Goal: Transaction & Acquisition: Purchase product/service

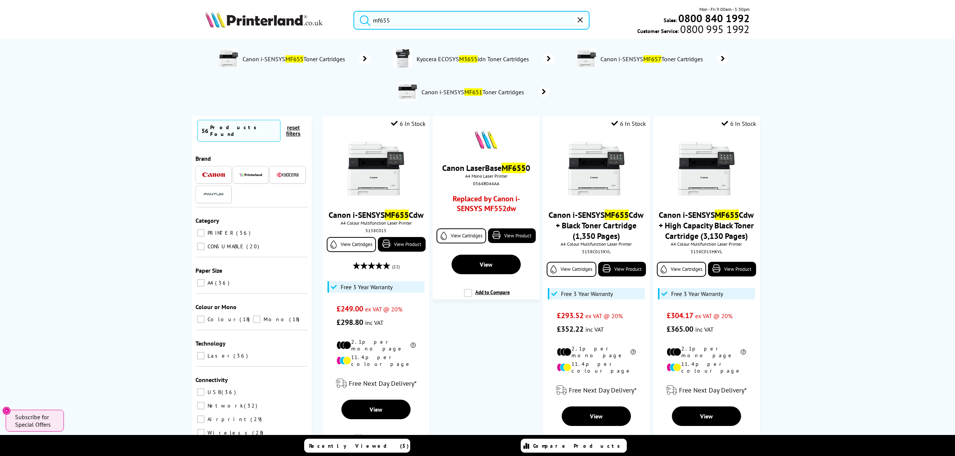
click at [177, 17] on div "mf655 Mon - Fri 9:00am - 5:30pm Sales: 0800 840 1992 Customer Service: 0800 995…" at bounding box center [478, 22] width 602 height 33
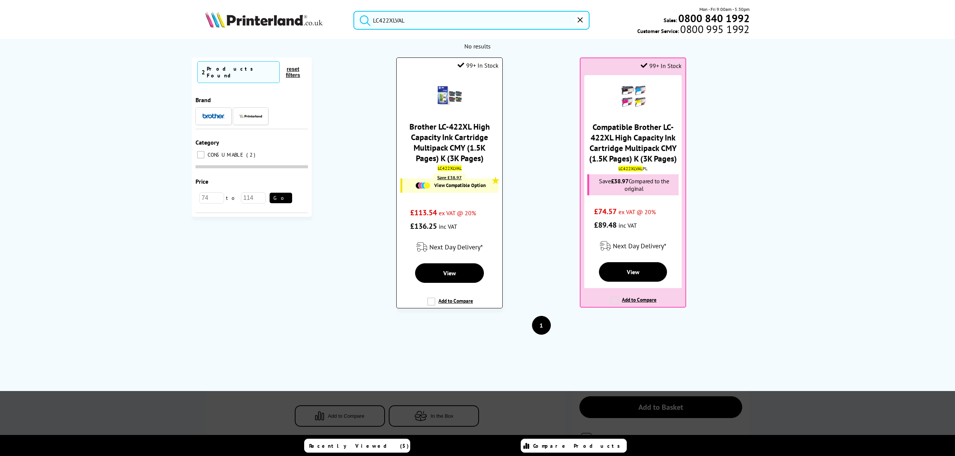
type input "LC422XLVAL"
click at [458, 140] on link "Brother LC-422XL High Capacity Ink Cartridge Multipack CMY (1.5K Pages) K (3K P…" at bounding box center [449, 142] width 80 height 42
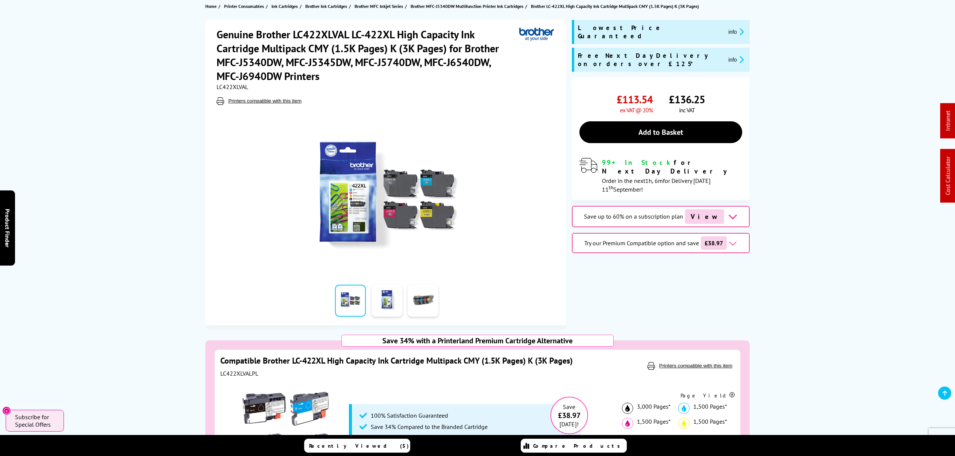
scroll to position [100, 0]
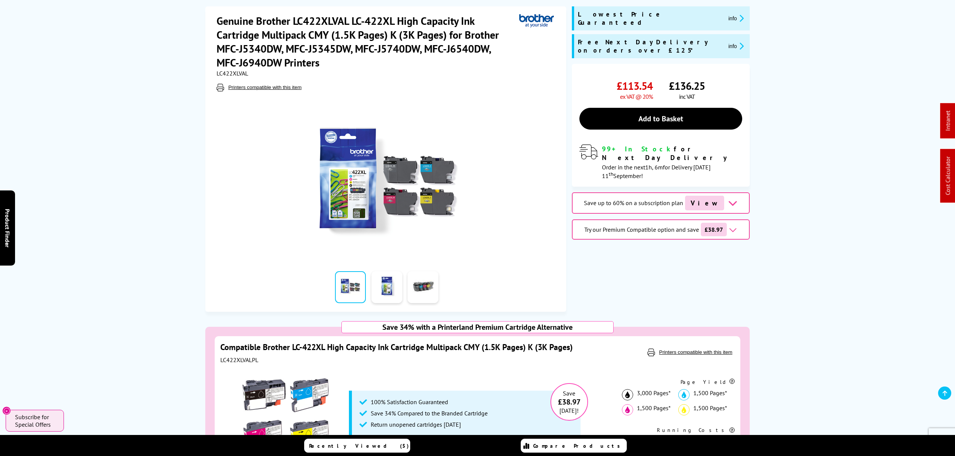
click at [236, 71] on span "LC422XLVAL" at bounding box center [233, 74] width 32 height 8
copy span "LC422XLVAL"
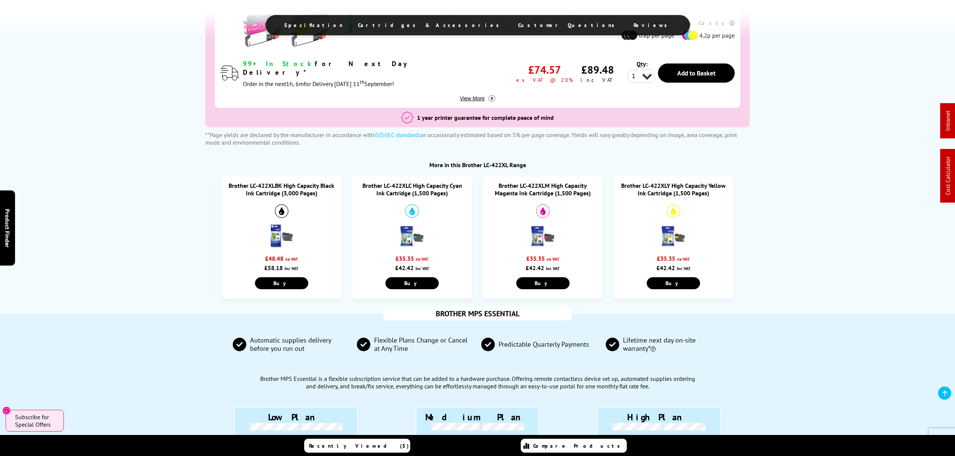
scroll to position [501, 0]
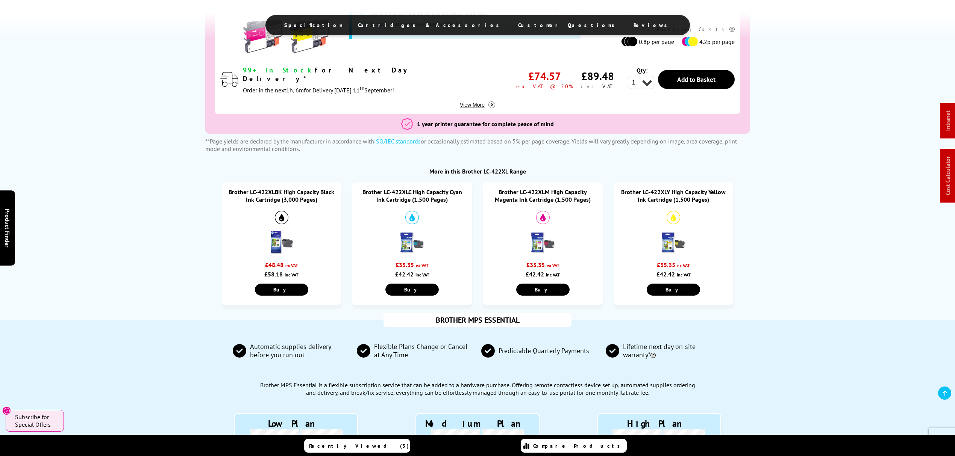
click at [402, 197] on link "Brother LC-422XLC High Capacity Cyan Ink Cartridge (1,500 Pages)" at bounding box center [412, 195] width 100 height 15
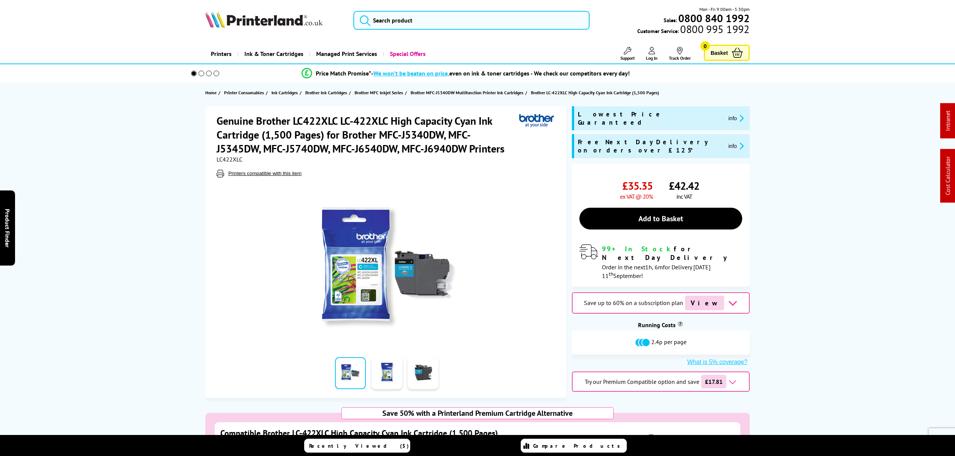
click at [232, 158] on span "LC422XLC" at bounding box center [230, 160] width 26 height 8
copy span "LC422XLC"
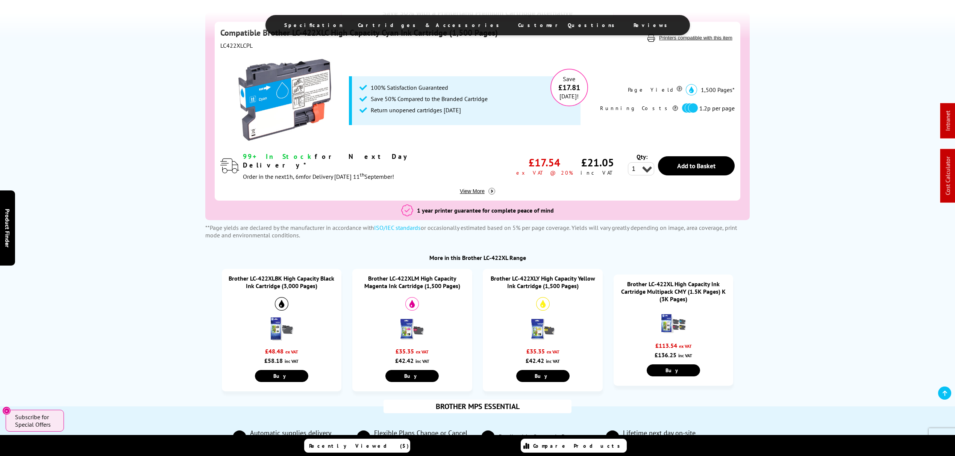
click at [410, 280] on link "Brother LC-422XLM High Capacity Magenta Ink Cartridge (1,500 Pages)" at bounding box center [412, 282] width 96 height 15
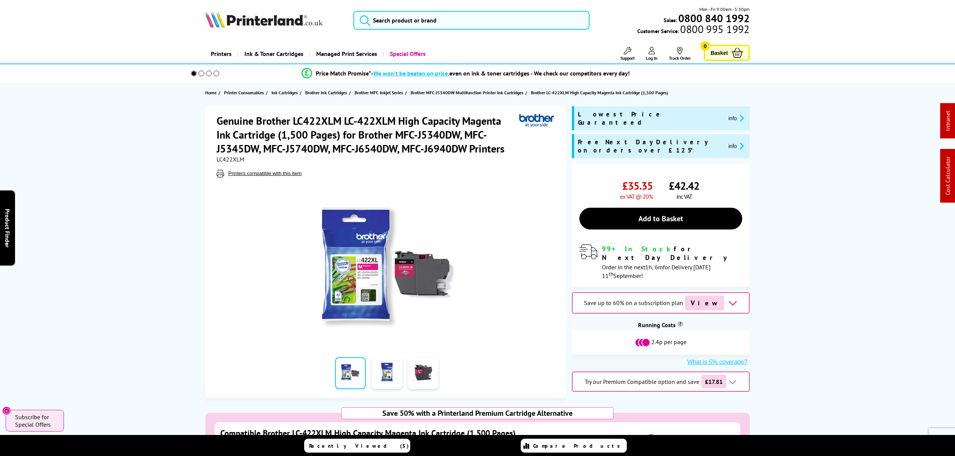
click at [230, 156] on span "LC422XLM" at bounding box center [231, 160] width 28 height 8
copy span "LC422XLM"
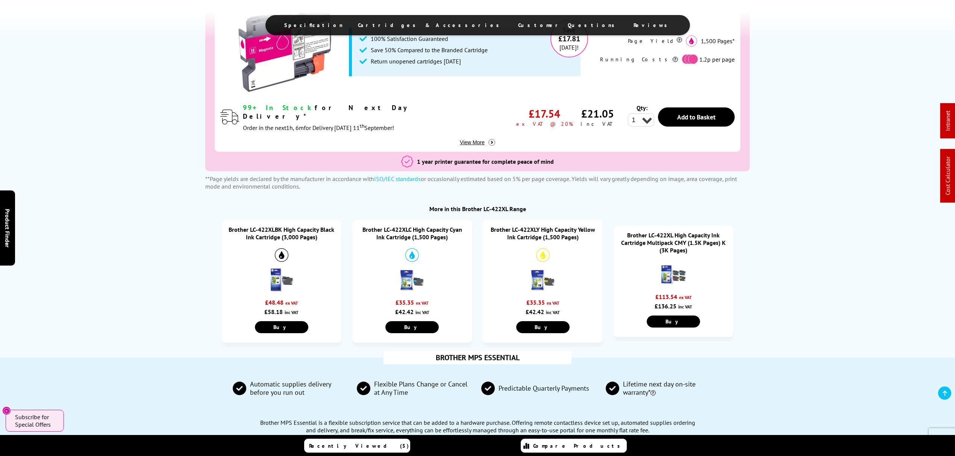
scroll to position [451, 0]
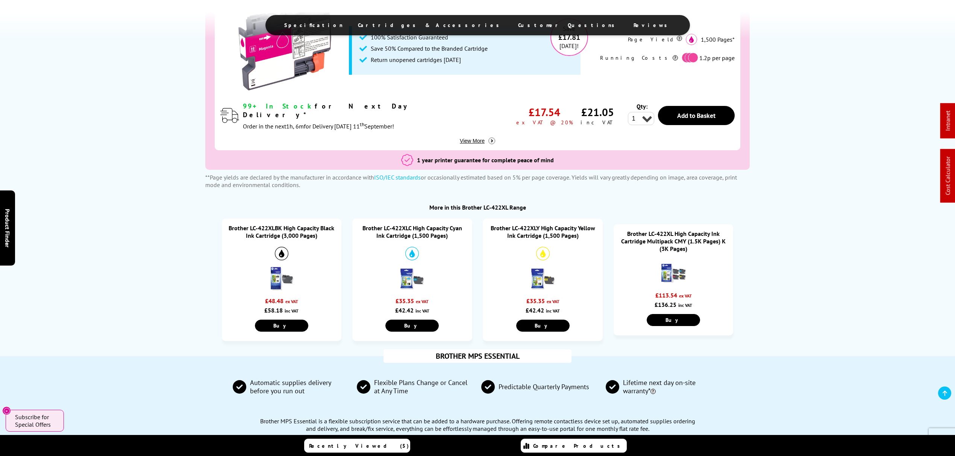
click at [530, 233] on link "Brother LC-422XLY High Capacity Yellow Ink Cartridge (1,500 Pages)" at bounding box center [543, 231] width 105 height 15
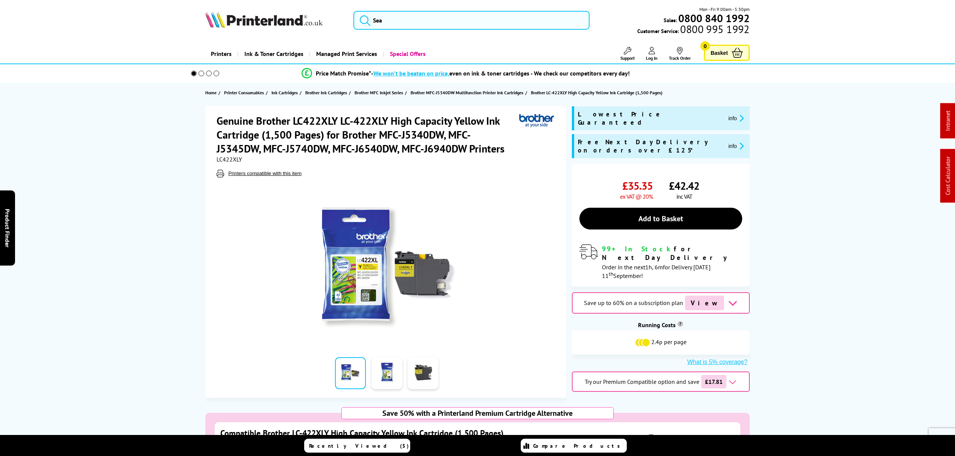
click at [226, 156] on span "LC422XLY" at bounding box center [230, 160] width 26 height 8
copy span "LC422XLY"
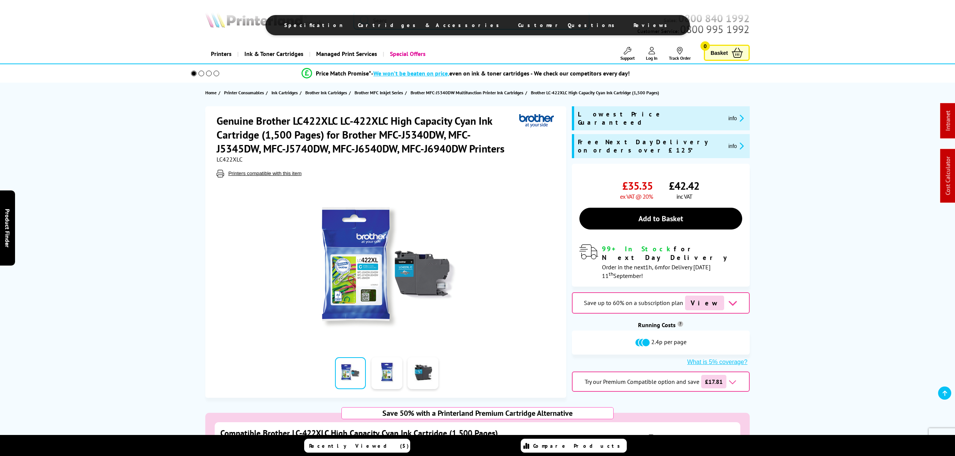
scroll to position [401, 0]
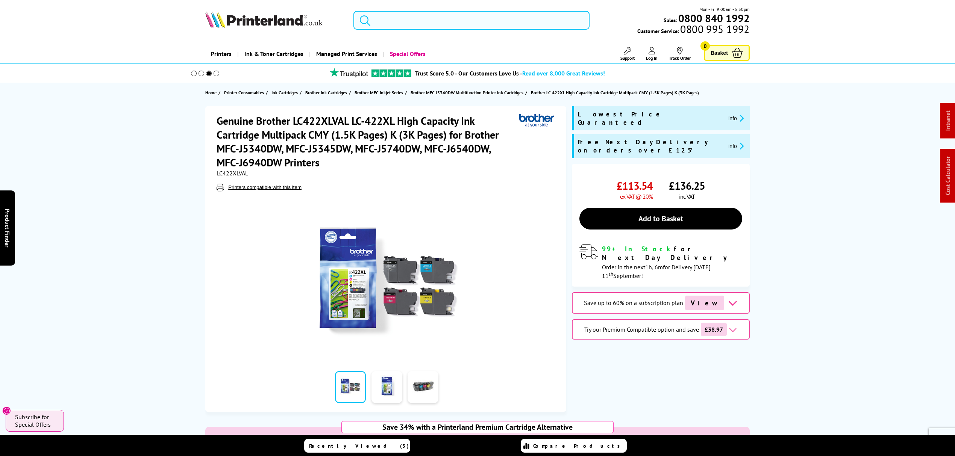
click at [411, 14] on input "search" at bounding box center [471, 20] width 236 height 19
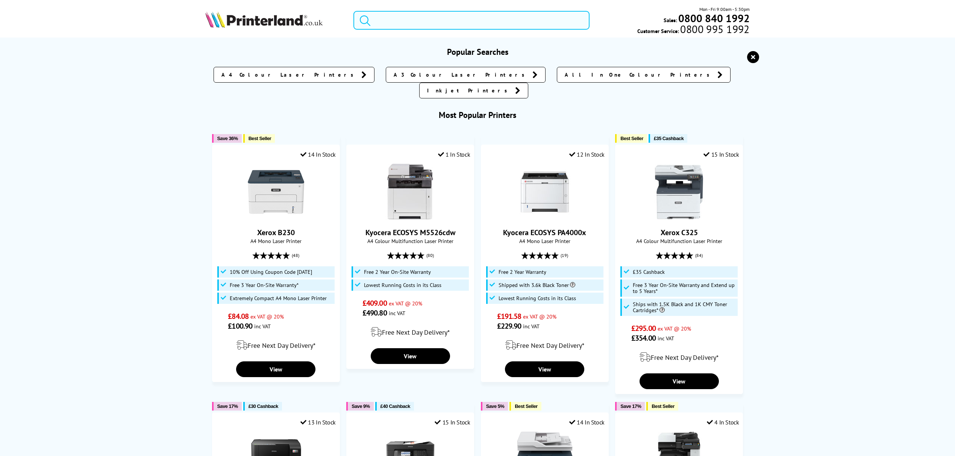
paste input "F6U65AE"
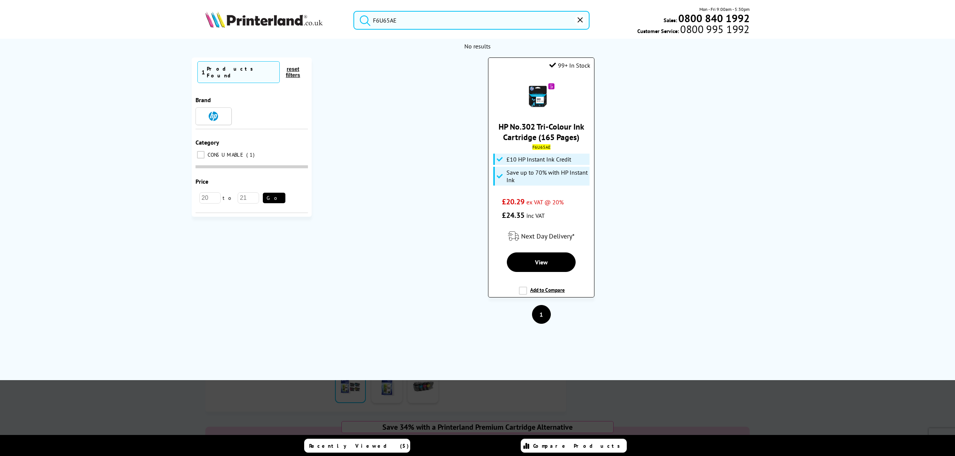
type input "F6U65AE"
click at [536, 94] on img at bounding box center [541, 95] width 26 height 26
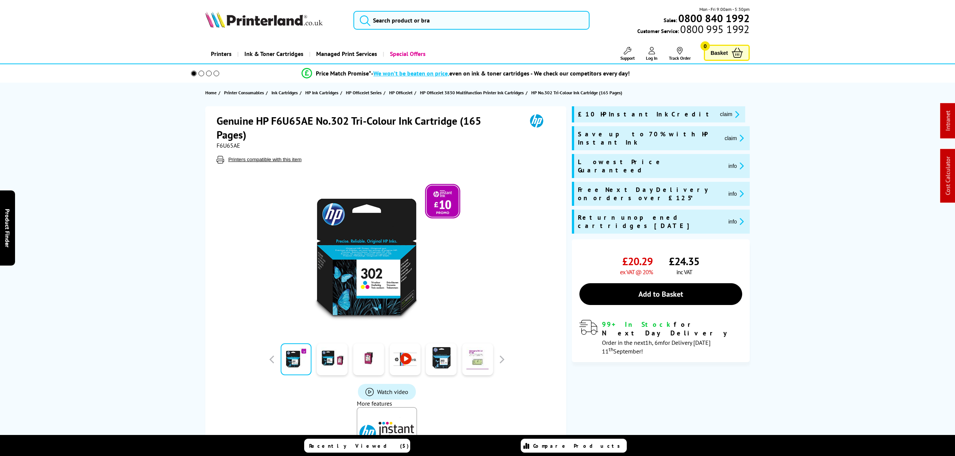
click at [662, 55] on ul "Support Technical Support Customer Support Track Order Sign In Your Account" at bounding box center [648, 54] width 97 height 14
click at [658, 54] on ul "Support Technical Support Customer Support Track Order Sign In Your Account" at bounding box center [648, 54] width 97 height 14
click at [653, 55] on span "Log In" at bounding box center [652, 58] width 12 height 6
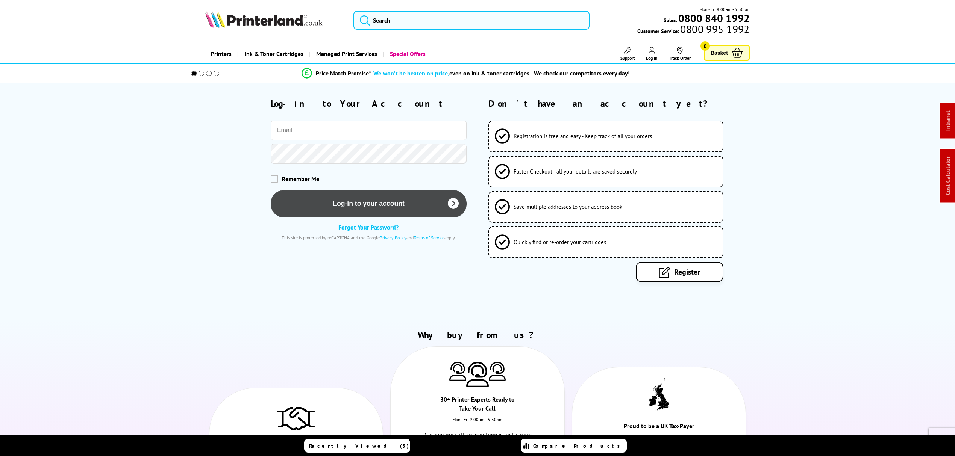
type input "[PERSON_NAME][EMAIL_ADDRESS][DOMAIN_NAME]"
click at [358, 206] on button "Log-in to your account" at bounding box center [369, 203] width 196 height 27
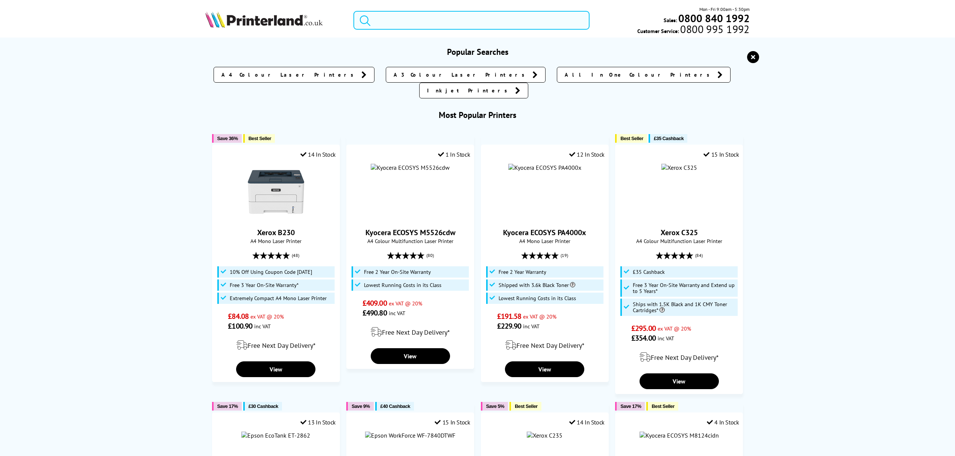
click at [459, 21] on input "search" at bounding box center [471, 20] width 236 height 19
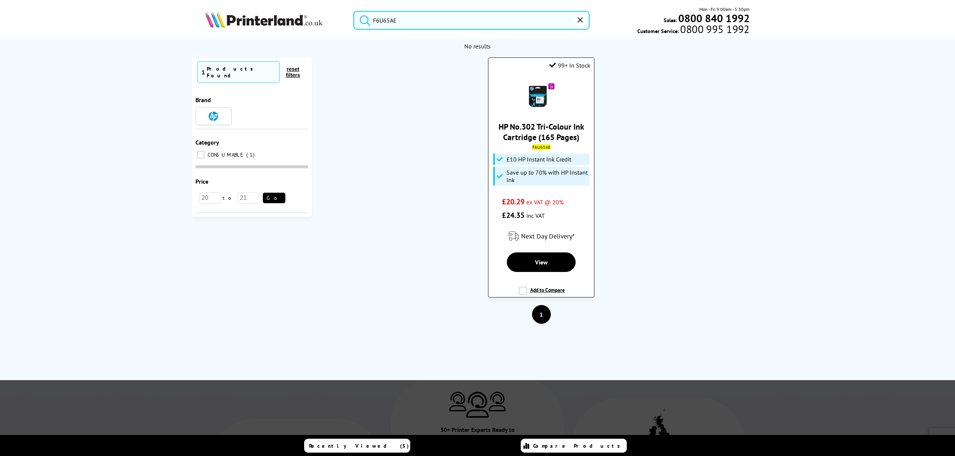
type input "F6U65AE"
click at [537, 121] on link "HP No.302 Tri-Colour Ink Cartridge (165 Pages)" at bounding box center [542, 131] width 86 height 21
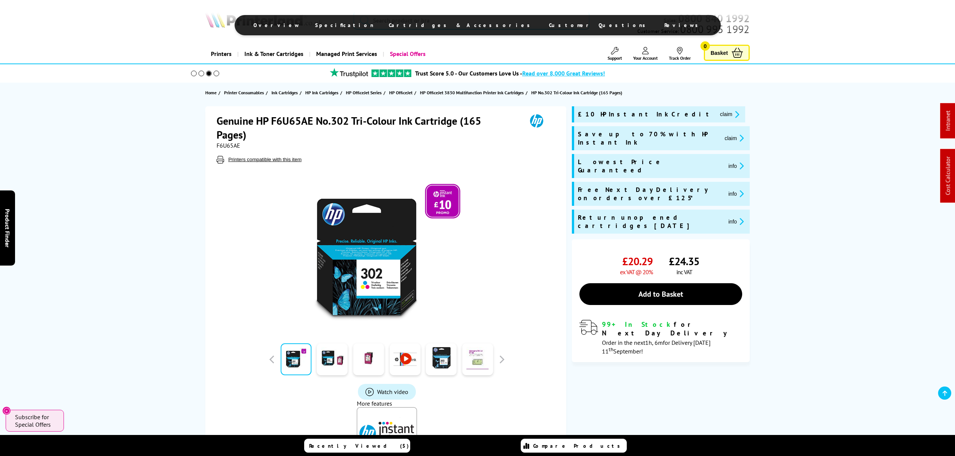
drag, startPoint x: 544, startPoint y: 208, endPoint x: 509, endPoint y: 15, distance: 195.6
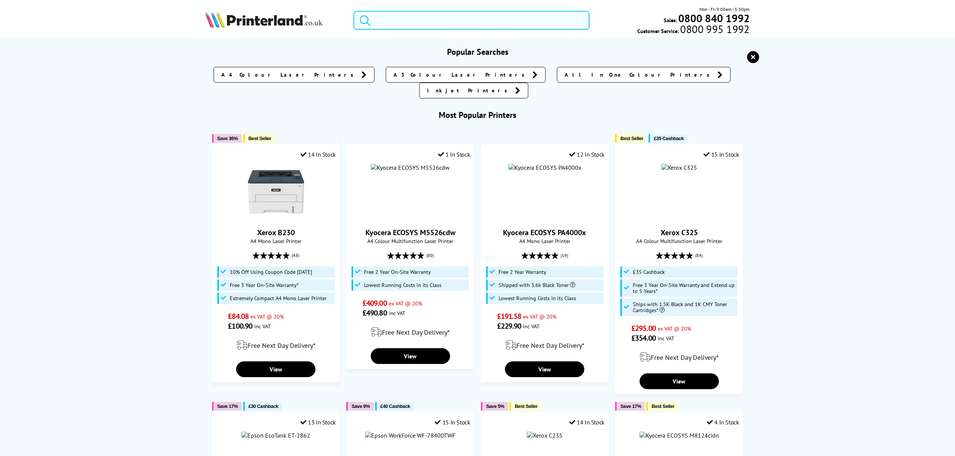
drag, startPoint x: 502, startPoint y: 12, endPoint x: 499, endPoint y: 15, distance: 4.0
click at [501, 14] on input "search" at bounding box center [471, 20] width 236 height 19
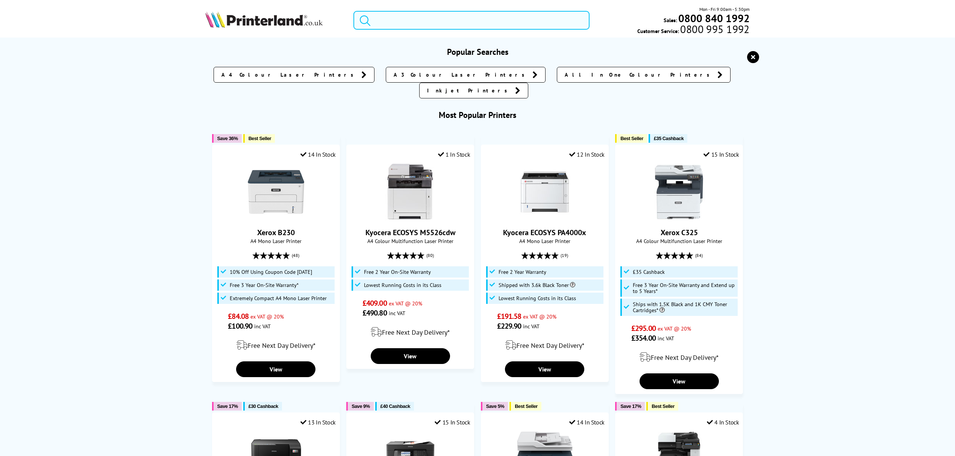
paste input "LC3219XLBK"
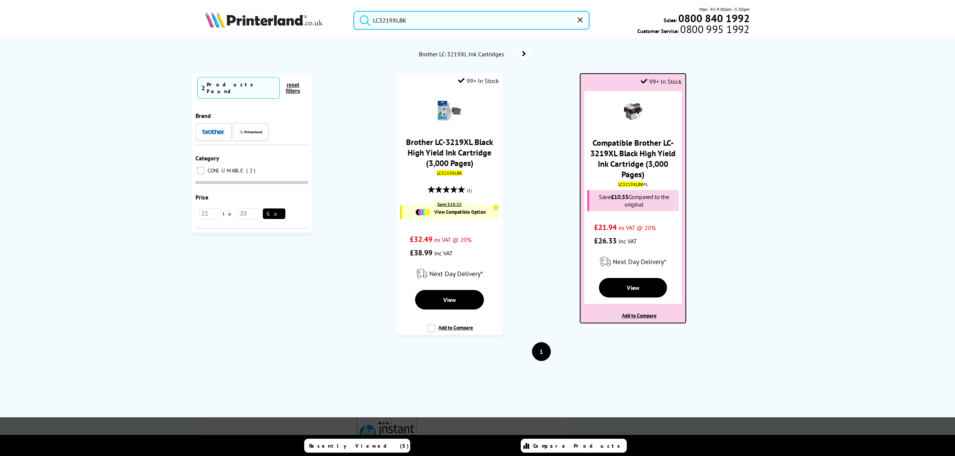
type input "LC3219XLBK"
click at [613, 153] on link "Compatible Brother LC-3219XL Black High Yield Ink Cartridge (3,000 Pages)" at bounding box center [632, 159] width 85 height 42
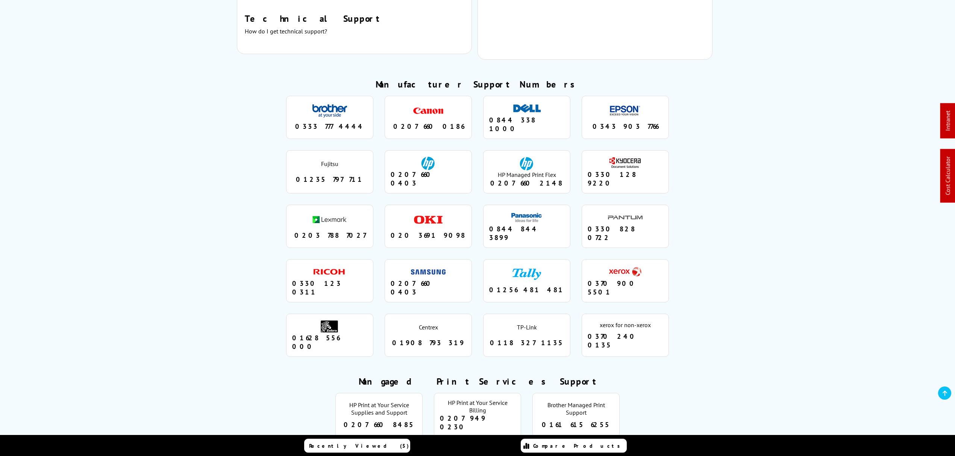
scroll to position [652, 0]
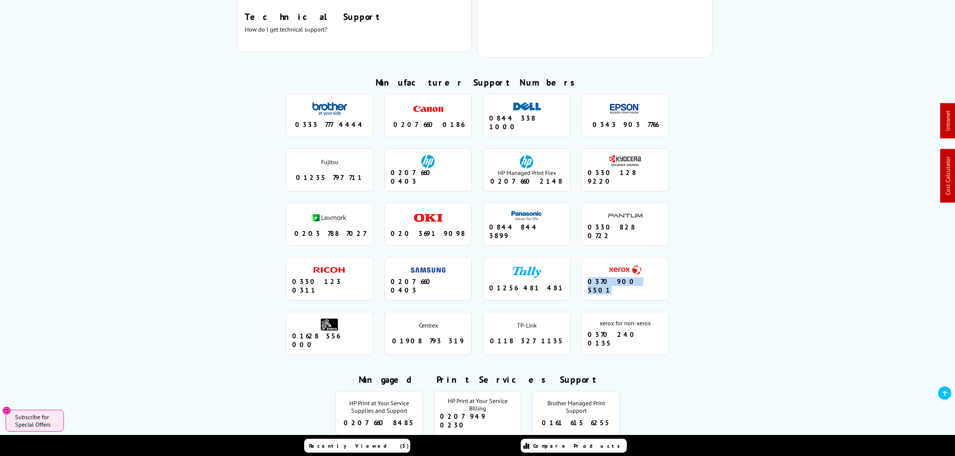
drag, startPoint x: 649, startPoint y: 253, endPoint x: 582, endPoint y: 252, distance: 66.2
click at [582, 258] on li "xerox 0370 900 5501" at bounding box center [625, 279] width 87 height 43
copy div "0370 900 5501"
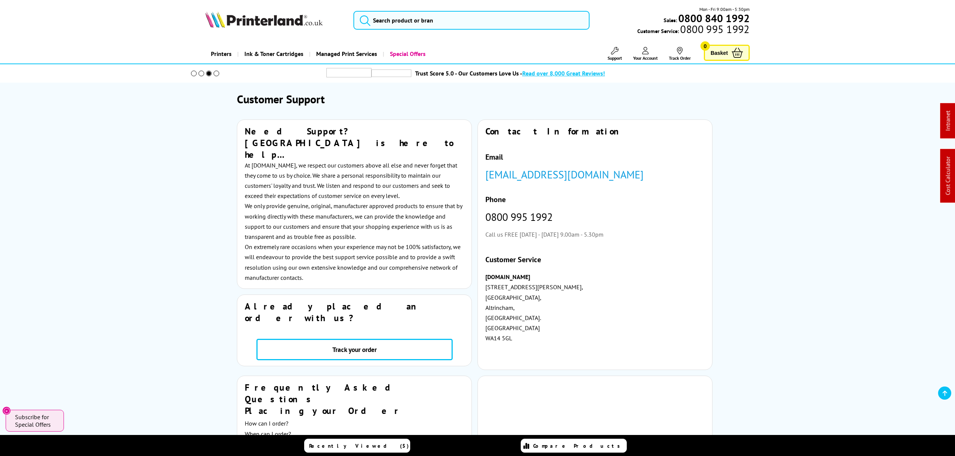
drag, startPoint x: 675, startPoint y: 91, endPoint x: 644, endPoint y: 32, distance: 66.6
click at [528, 24] on input "search" at bounding box center [471, 20] width 236 height 19
paste input "006R04626"
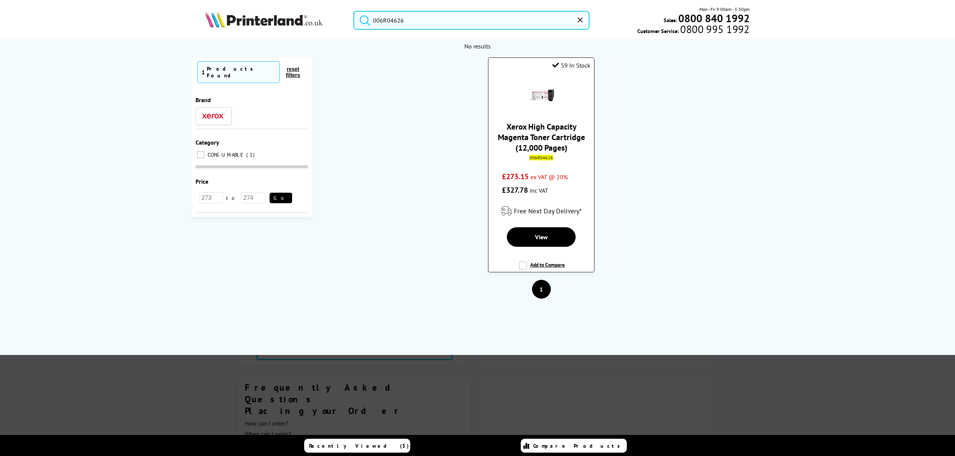
type input "006R04626"
click at [549, 126] on link "Xerox High Capacity Magenta Toner Cartridge (12,000 Pages)" at bounding box center [541, 137] width 87 height 32
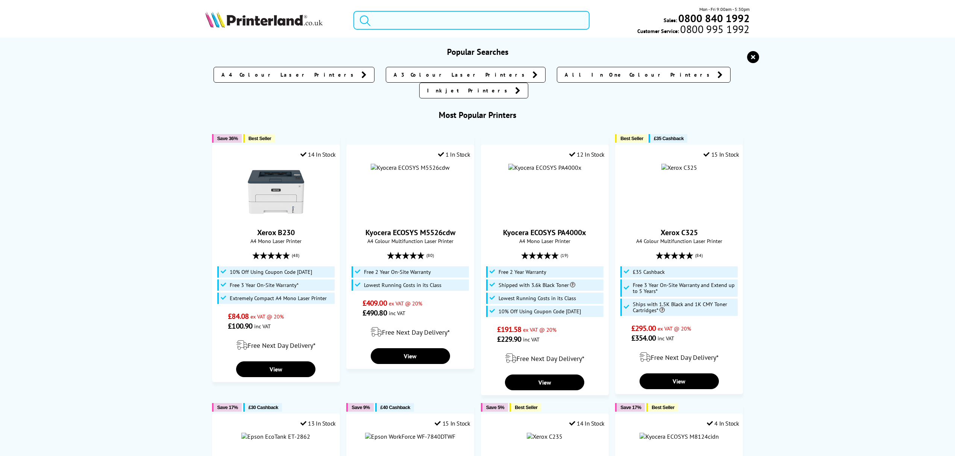
click at [418, 14] on input "search" at bounding box center [471, 20] width 236 height 19
paste input "XP-5200"
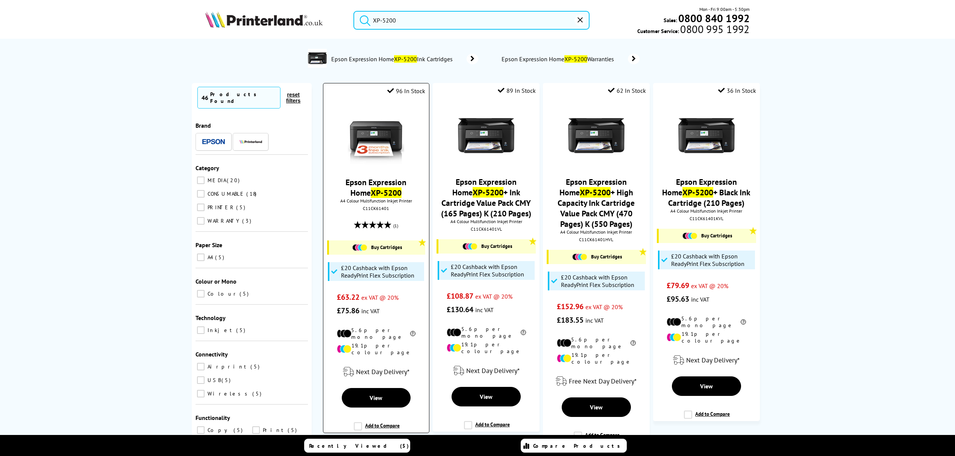
type input "XP-5200"
click at [381, 135] on img at bounding box center [376, 136] width 56 height 56
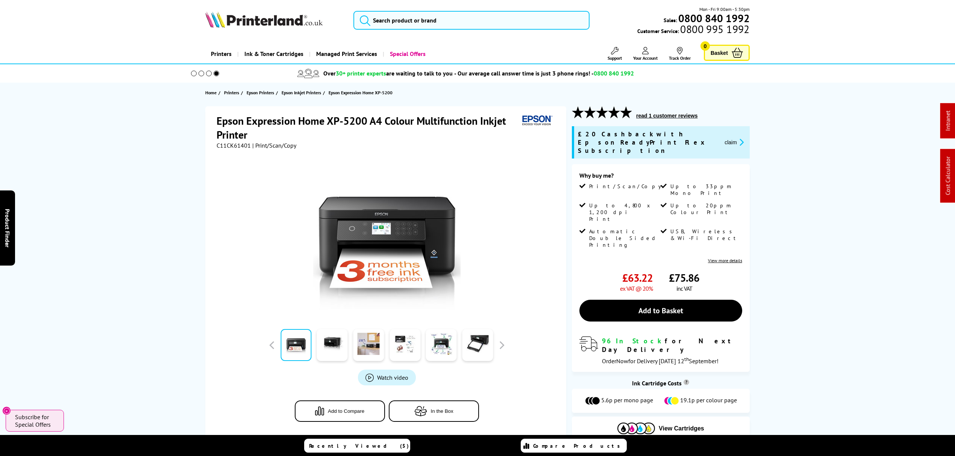
click at [223, 149] on div at bounding box center [387, 234] width 340 height 170
click at [226, 142] on span "C11CK61401" at bounding box center [234, 146] width 34 height 8
copy span "C11CK61401"
